Goal: Task Accomplishment & Management: Manage account settings

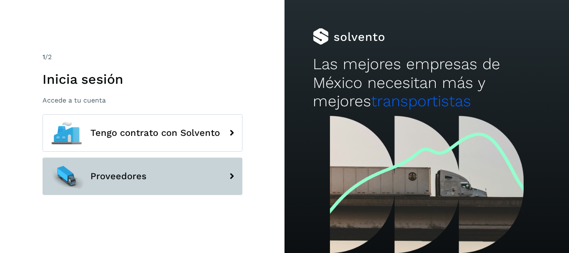
click at [126, 171] on span "Proveedores" at bounding box center [118, 176] width 56 height 10
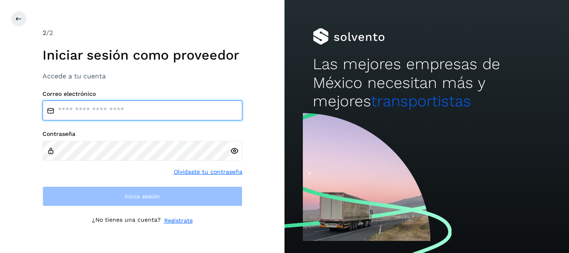
type input "**********"
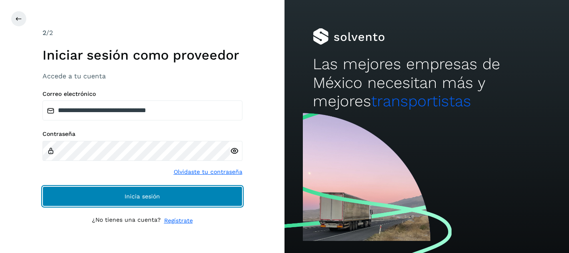
click at [171, 193] on button "Inicia sesión" at bounding box center [142, 196] width 200 height 20
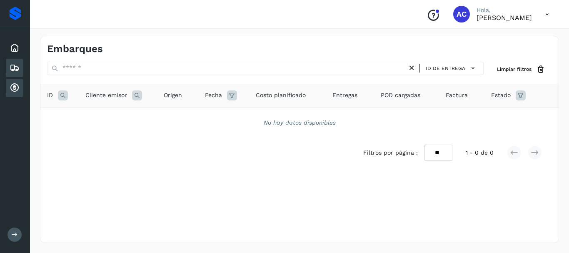
click at [15, 86] on icon at bounding box center [15, 88] width 10 height 10
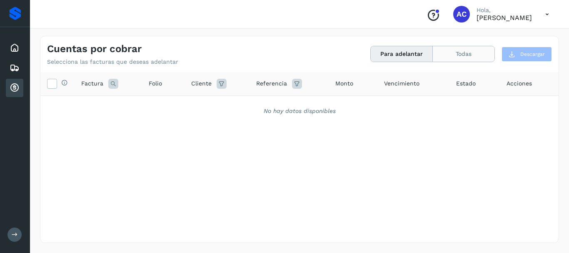
click at [463, 52] on button "Todas" at bounding box center [463, 53] width 62 height 15
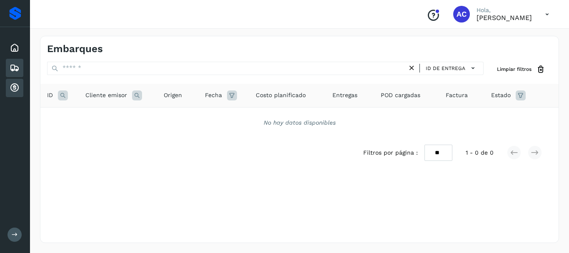
click at [15, 91] on icon at bounding box center [15, 88] width 10 height 10
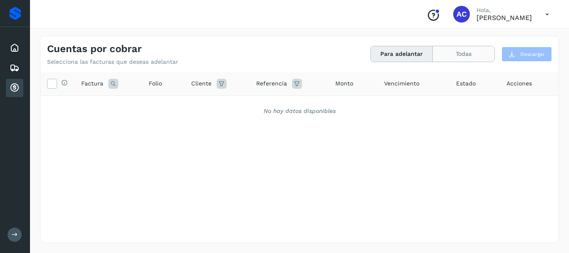
click at [466, 59] on button "Todas" at bounding box center [463, 53] width 62 height 15
